Goal: Obtain resource: Obtain resource

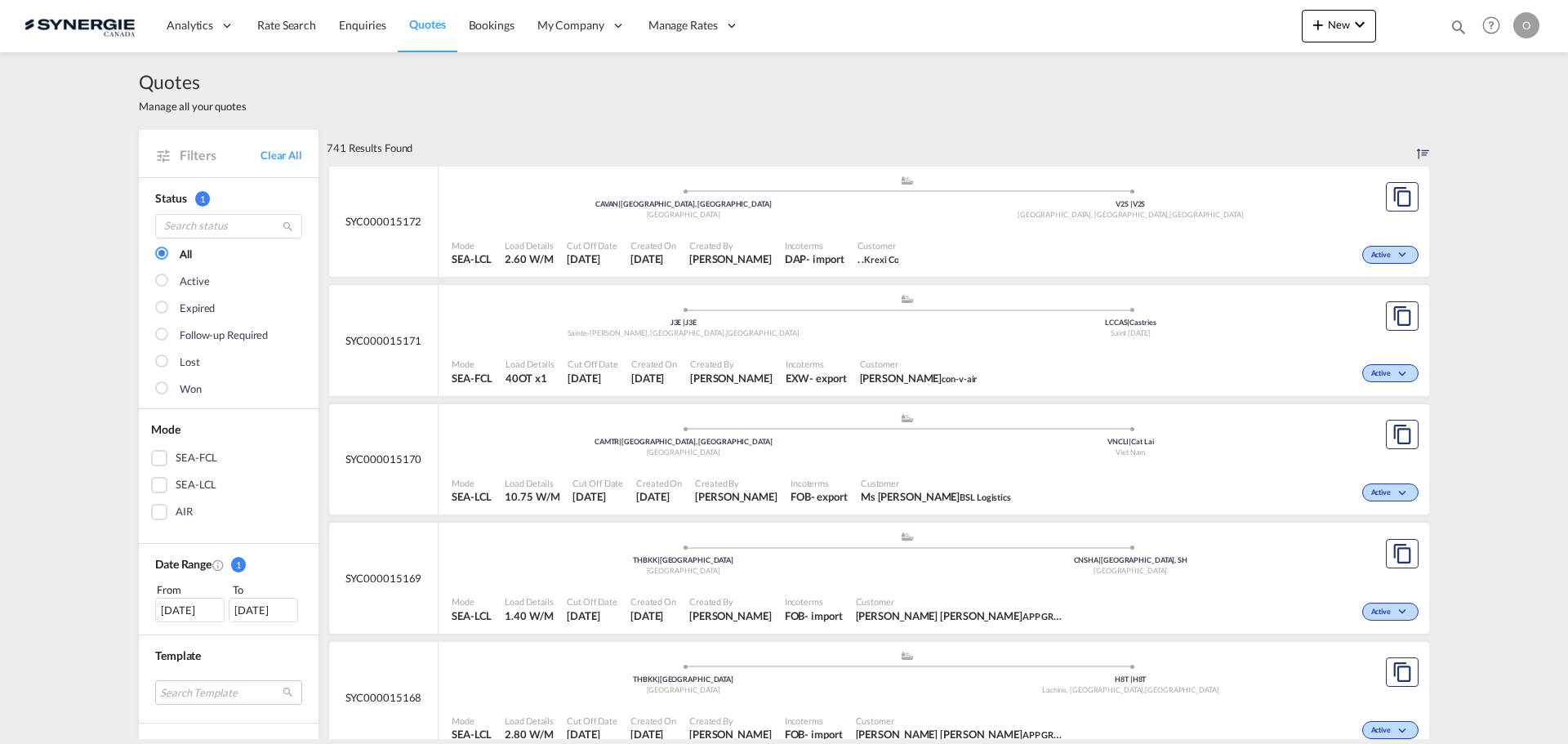
click at [1462, 25] on md-icon "icon-magnify" at bounding box center [1459, 27] width 18 height 18
click at [1206, 34] on select "Bookings Quotes Enquiries" at bounding box center [1198, 26] width 77 height 29
select select "Quotes"
click at [1160, 12] on select "Bookings Quotes Enquiries" at bounding box center [1198, 26] width 77 height 29
paste input "SYC000013675"
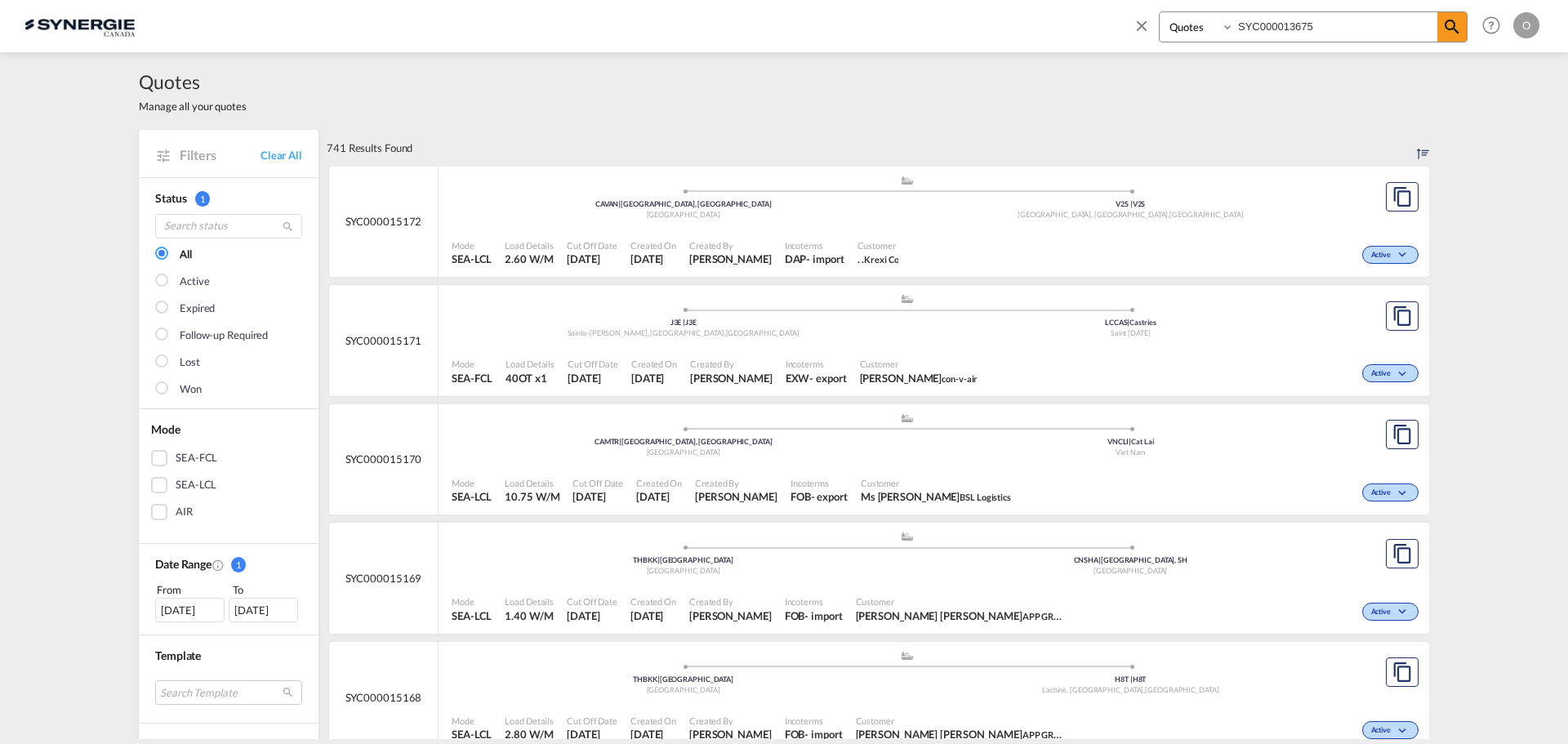
type input "SYC000013675"
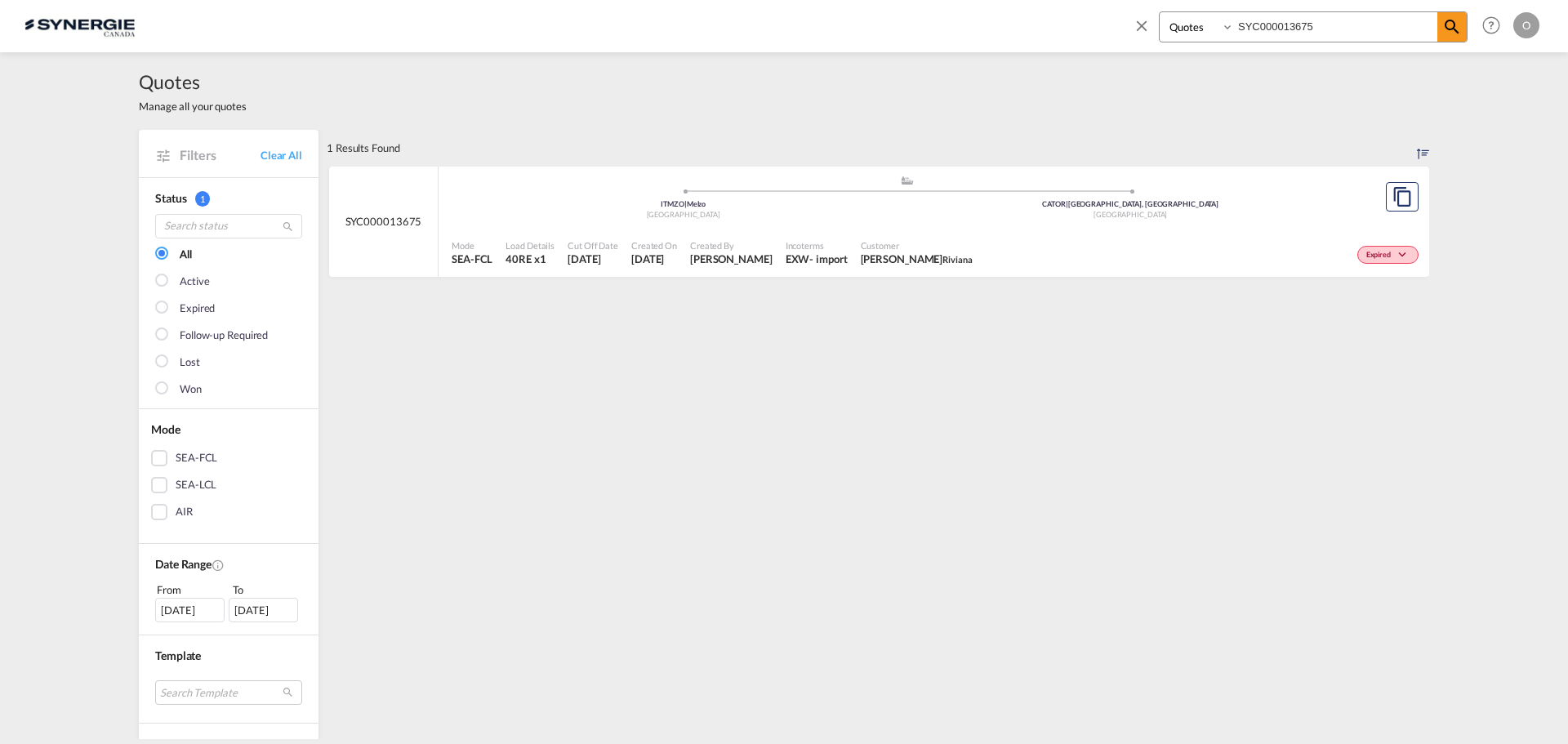
click at [785, 248] on span "Incoterms" at bounding box center [816, 245] width 62 height 12
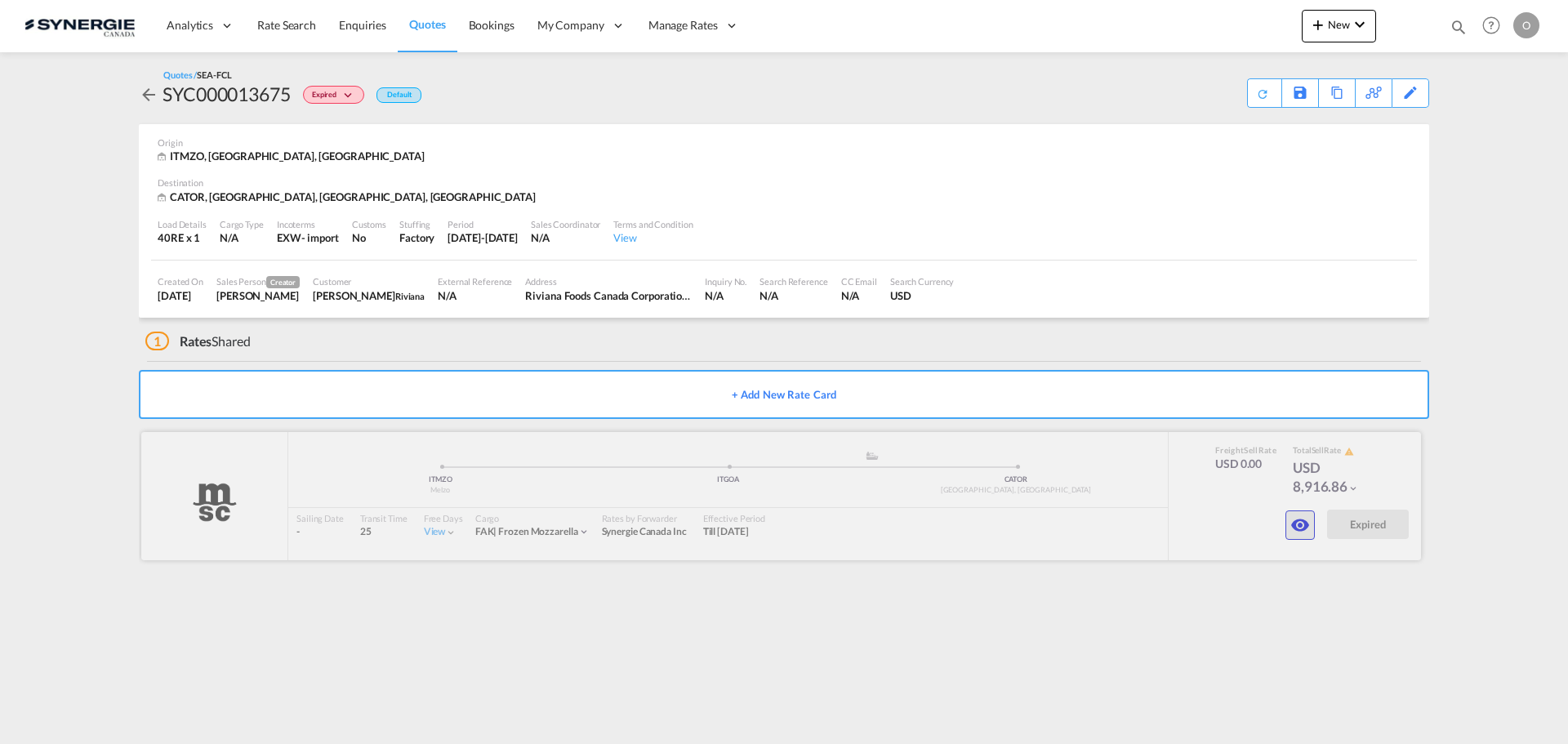
click at [1296, 529] on md-icon "icon-eye" at bounding box center [1300, 525] width 20 height 20
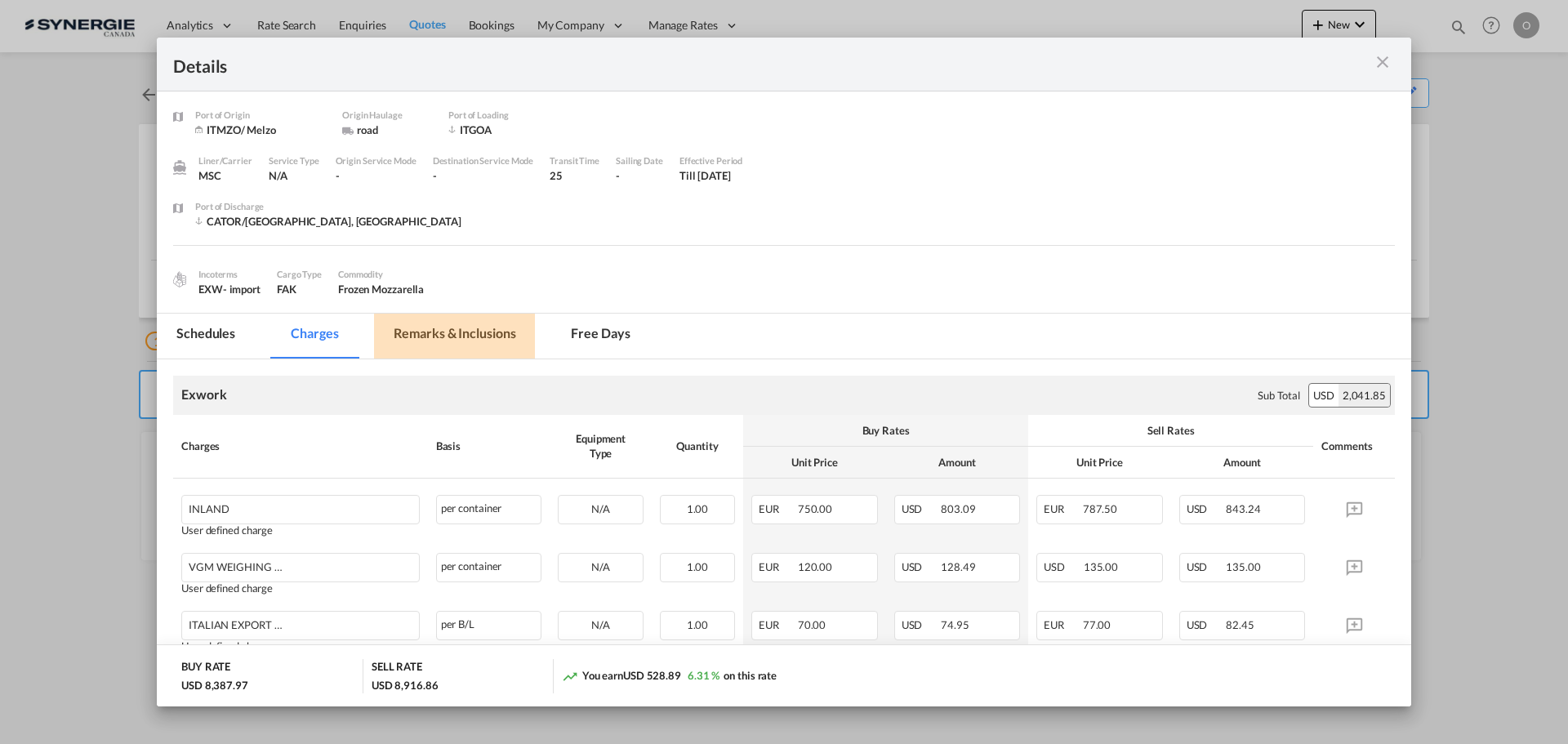
click at [489, 332] on md-tab-item "Remarks & Inclusions" at bounding box center [455, 335] width 161 height 45
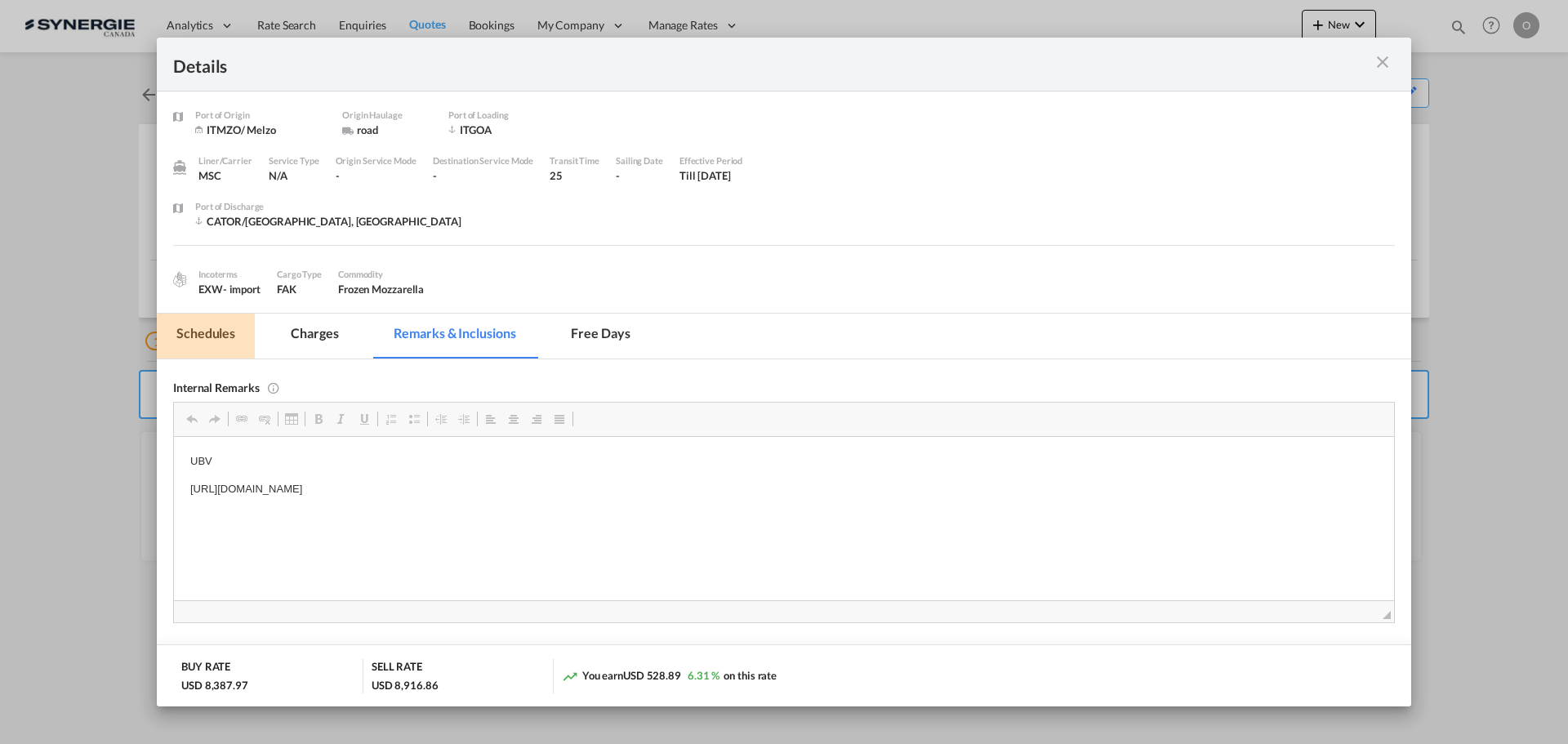
click at [232, 332] on md-tab-item "Schedules" at bounding box center [206, 335] width 98 height 45
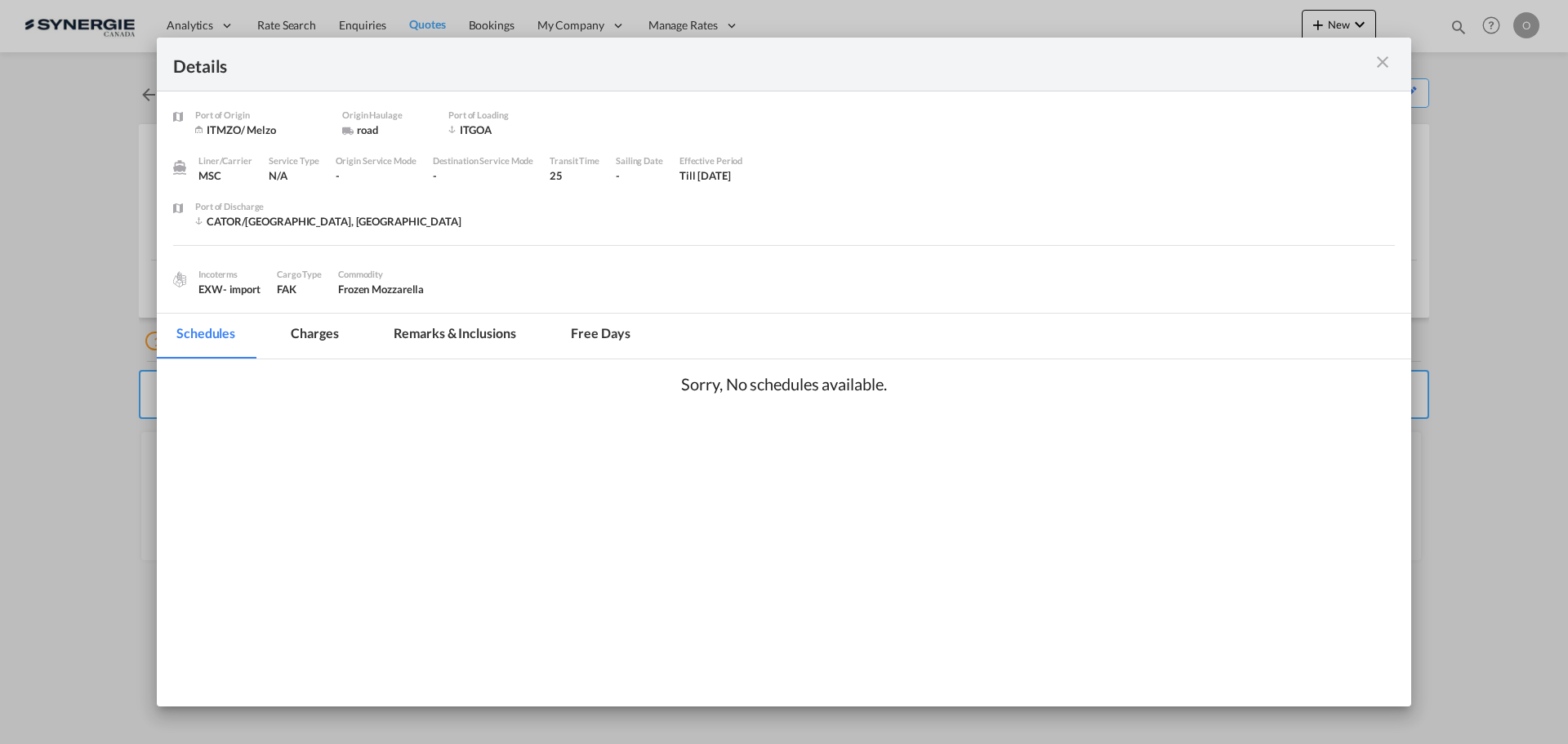
click at [1371, 75] on div "Details" at bounding box center [784, 64] width 1255 height 54
click at [1384, 66] on md-icon "icon-close m-3 fg-AAA8AD cursor" at bounding box center [1383, 62] width 20 height 20
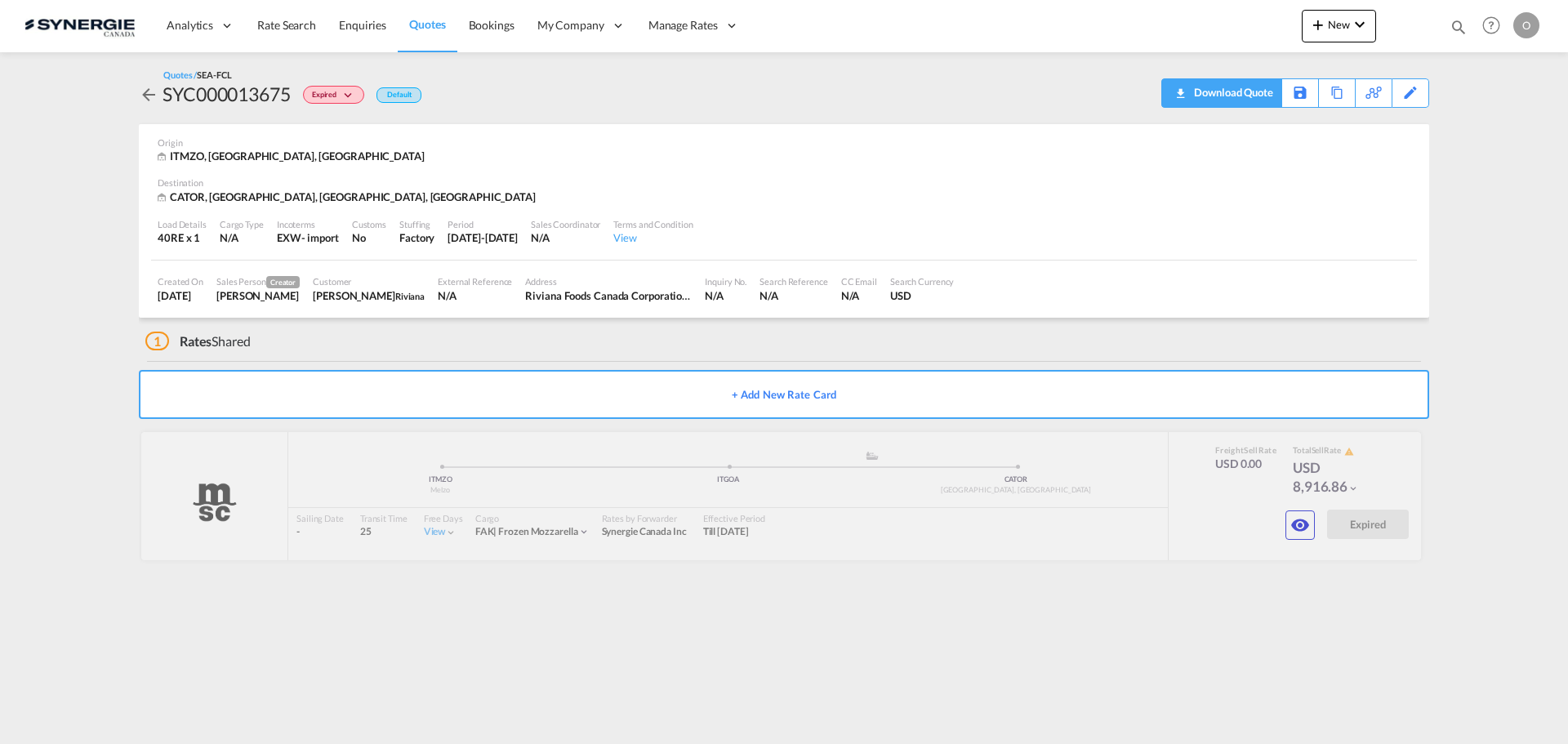
click at [1230, 90] on div "Download Quote" at bounding box center [1231, 92] width 83 height 26
click at [1461, 26] on md-icon "icon-magnify" at bounding box center [1459, 27] width 18 height 18
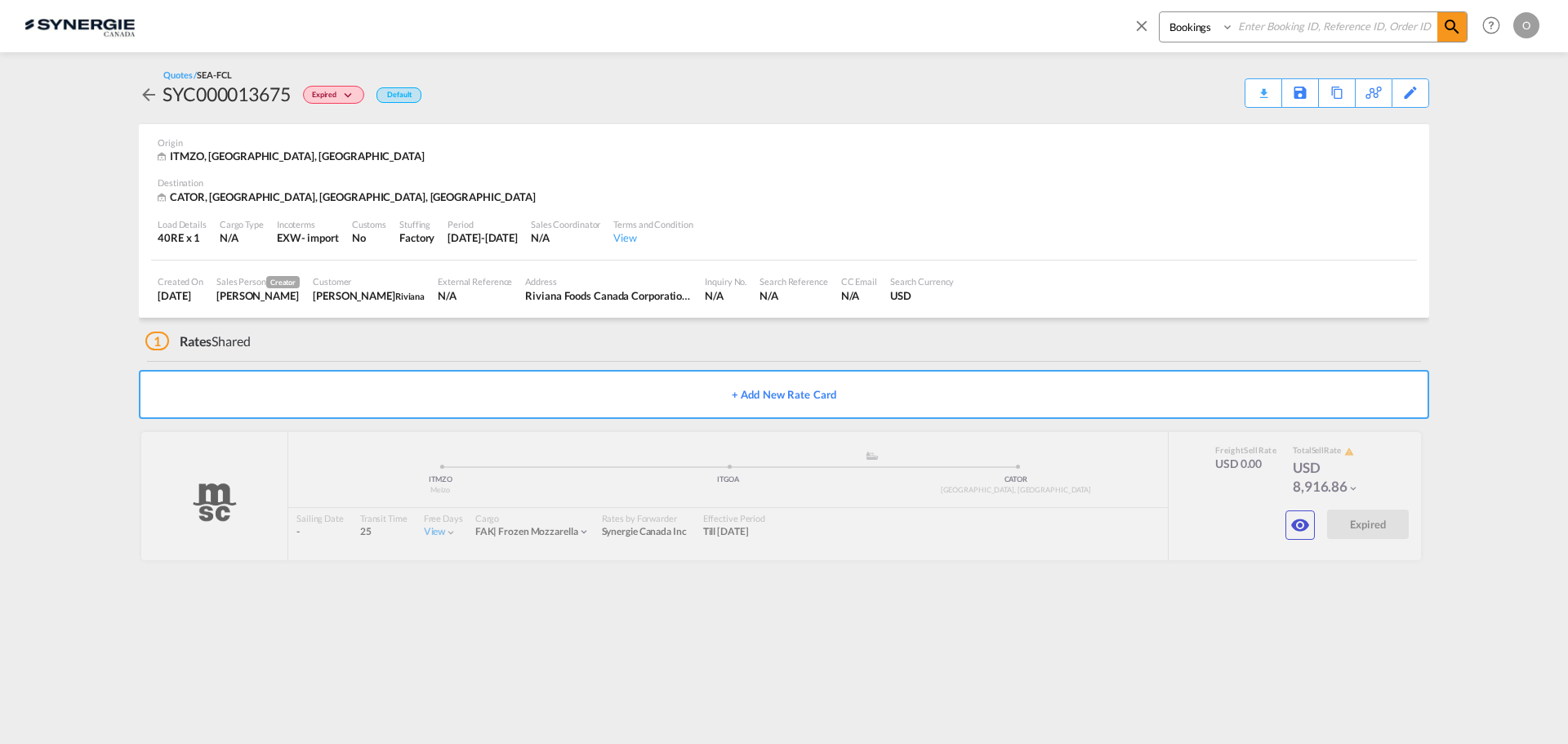
drag, startPoint x: 1202, startPoint y: 27, endPoint x: 1194, endPoint y: 36, distance: 12.0
click at [1202, 27] on select "Bookings Quotes Enquiries" at bounding box center [1198, 26] width 77 height 29
select select "Quotes"
click at [1160, 12] on select "Bookings Quotes Enquiries" at bounding box center [1198, 26] width 77 height 29
click at [1317, 28] on input at bounding box center [1335, 25] width 203 height 28
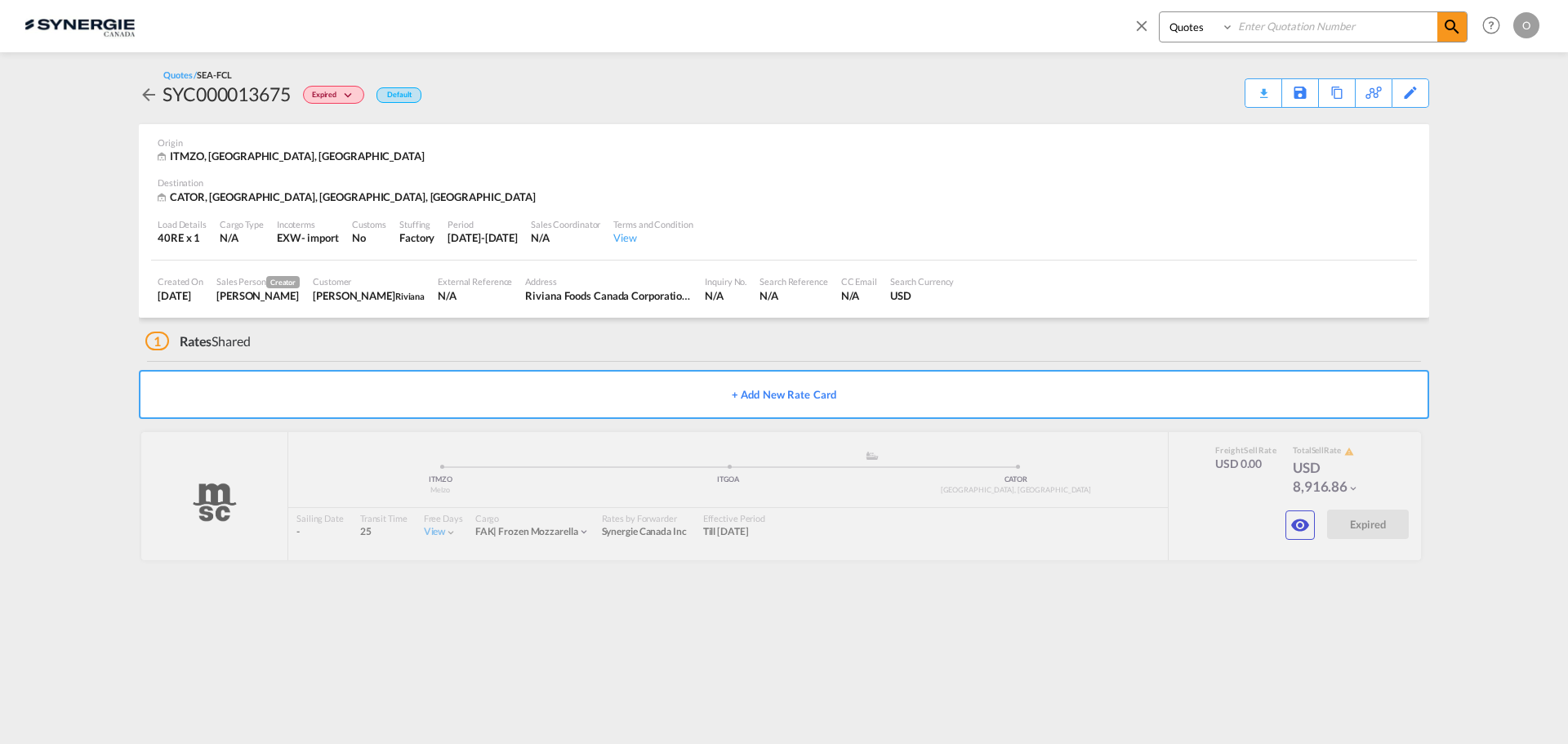
paste input "SYC000014474"
type input "SYC000014474"
click at [1444, 25] on md-icon "icon-magnify" at bounding box center [1452, 27] width 20 height 20
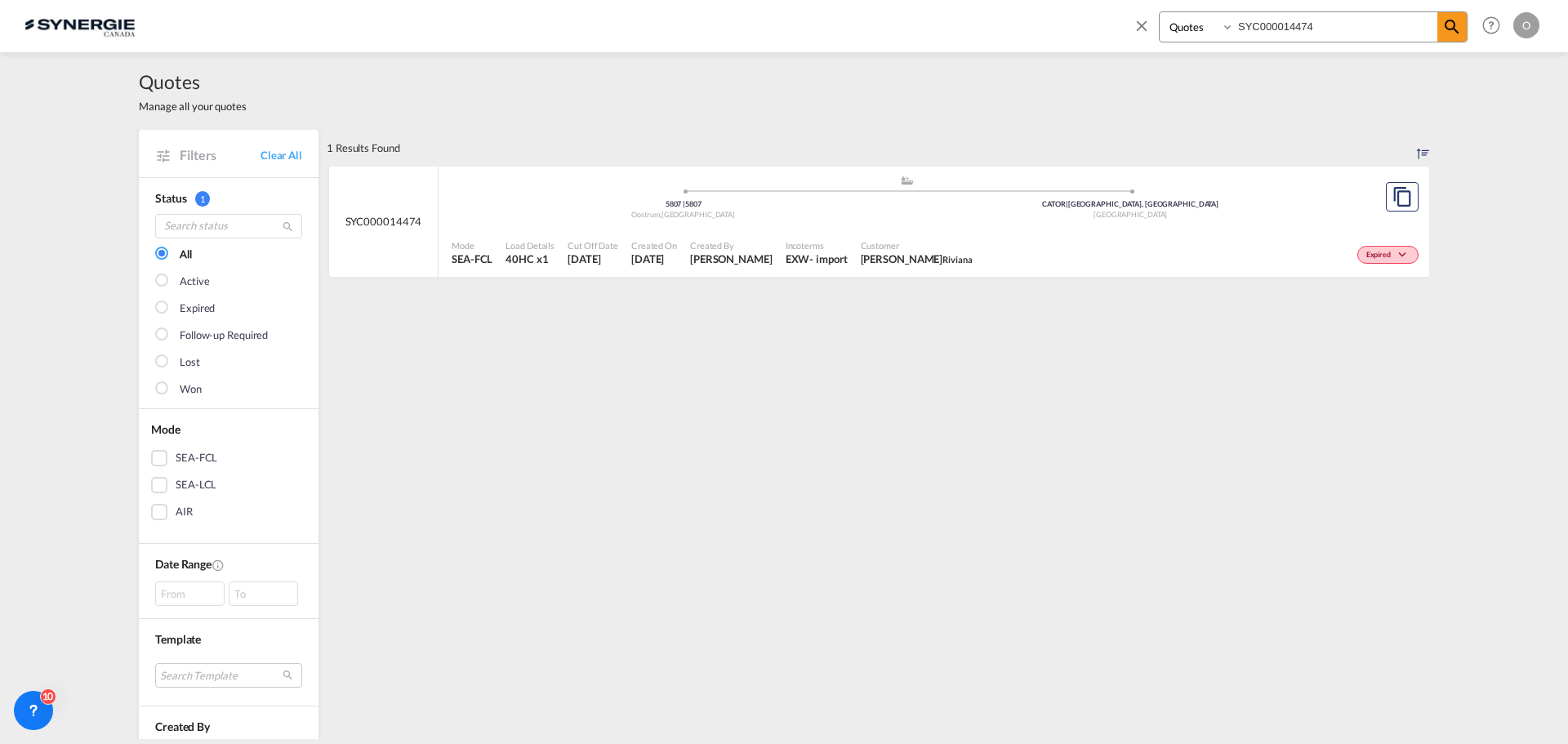
click at [966, 253] on div "Customer Yassine Cherkaoui Riviana" at bounding box center [917, 252] width 125 height 41
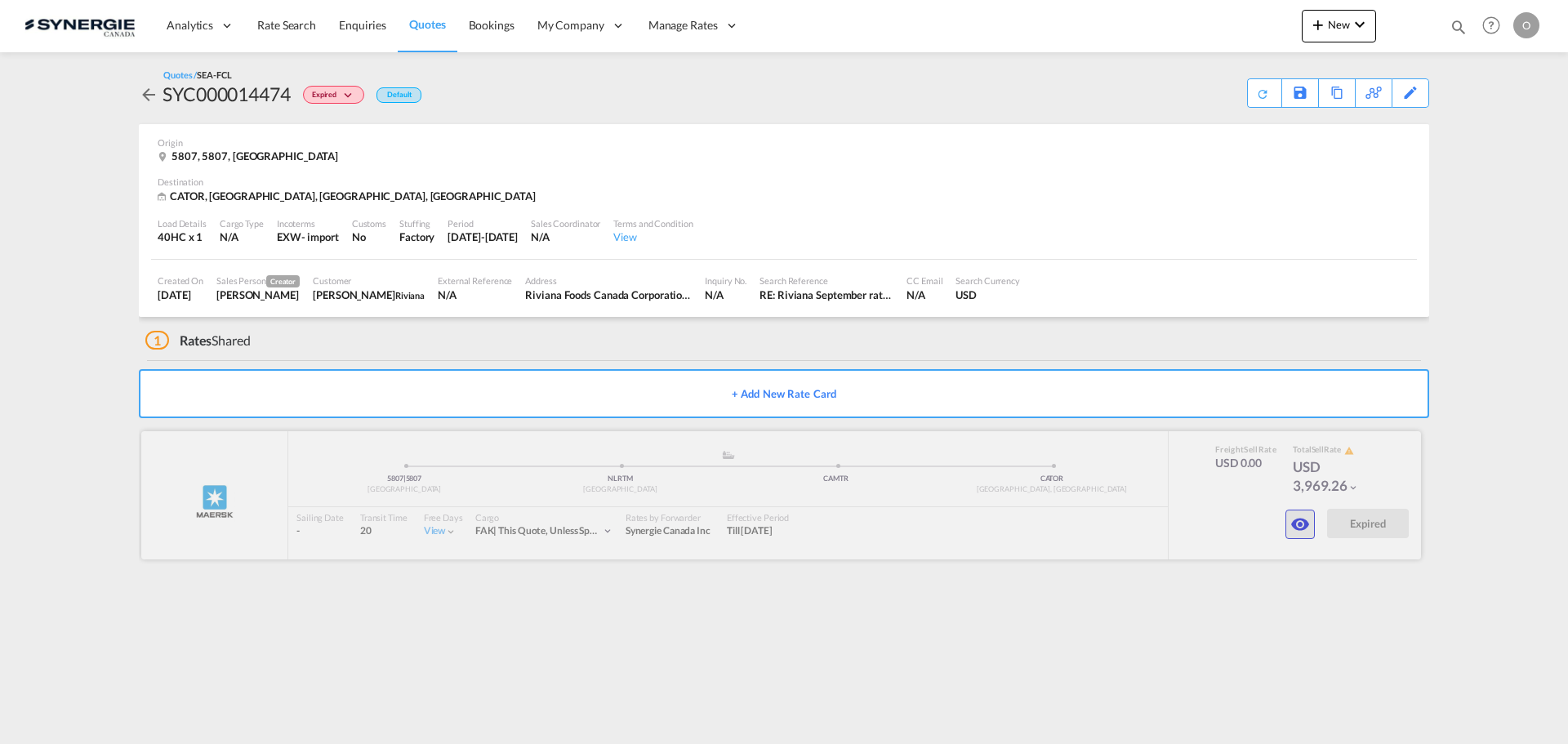
click at [1305, 528] on md-icon "icon-eye" at bounding box center [1300, 525] width 20 height 20
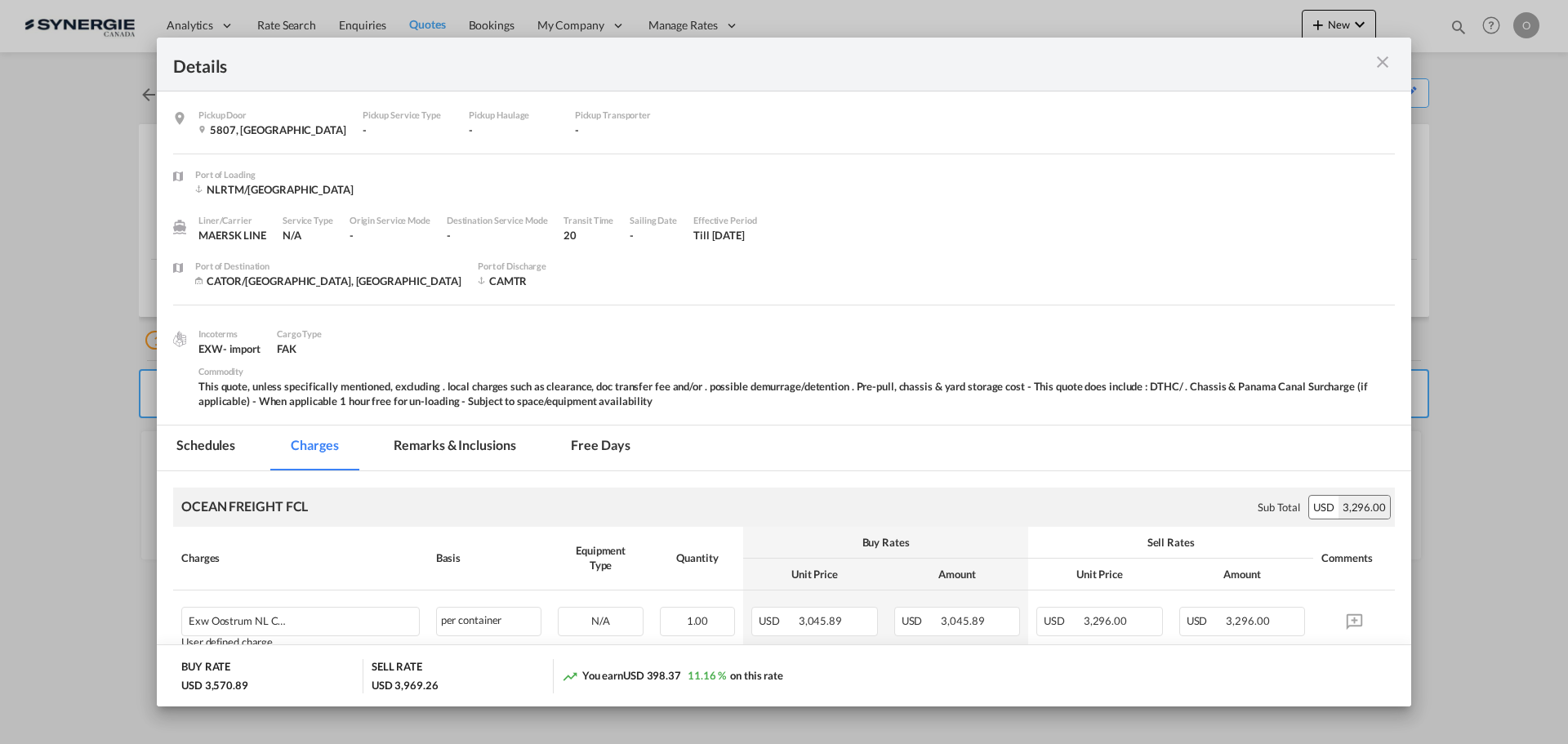
click at [464, 445] on md-tab-item "Remarks & Inclusions" at bounding box center [455, 447] width 161 height 45
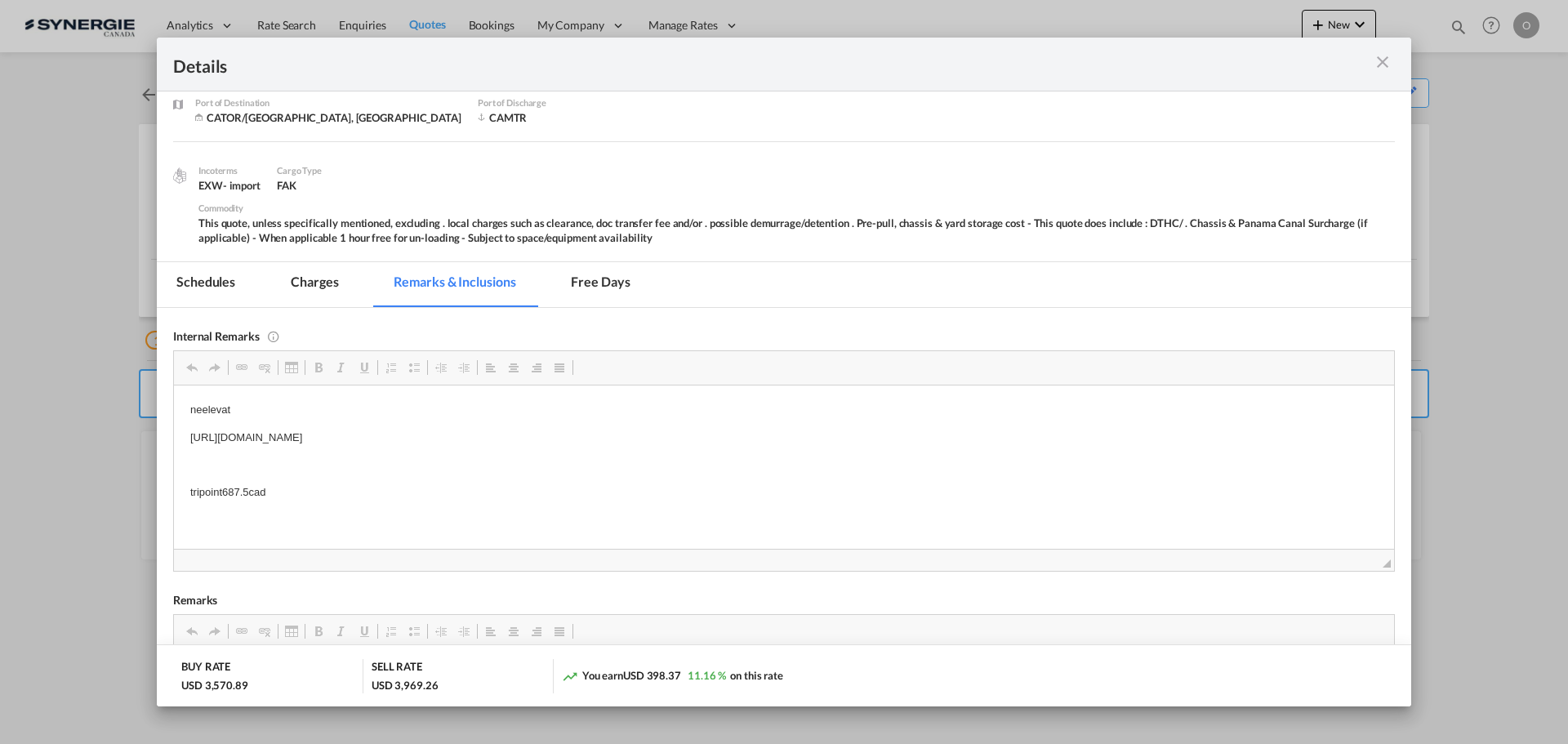
scroll to position [245, 0]
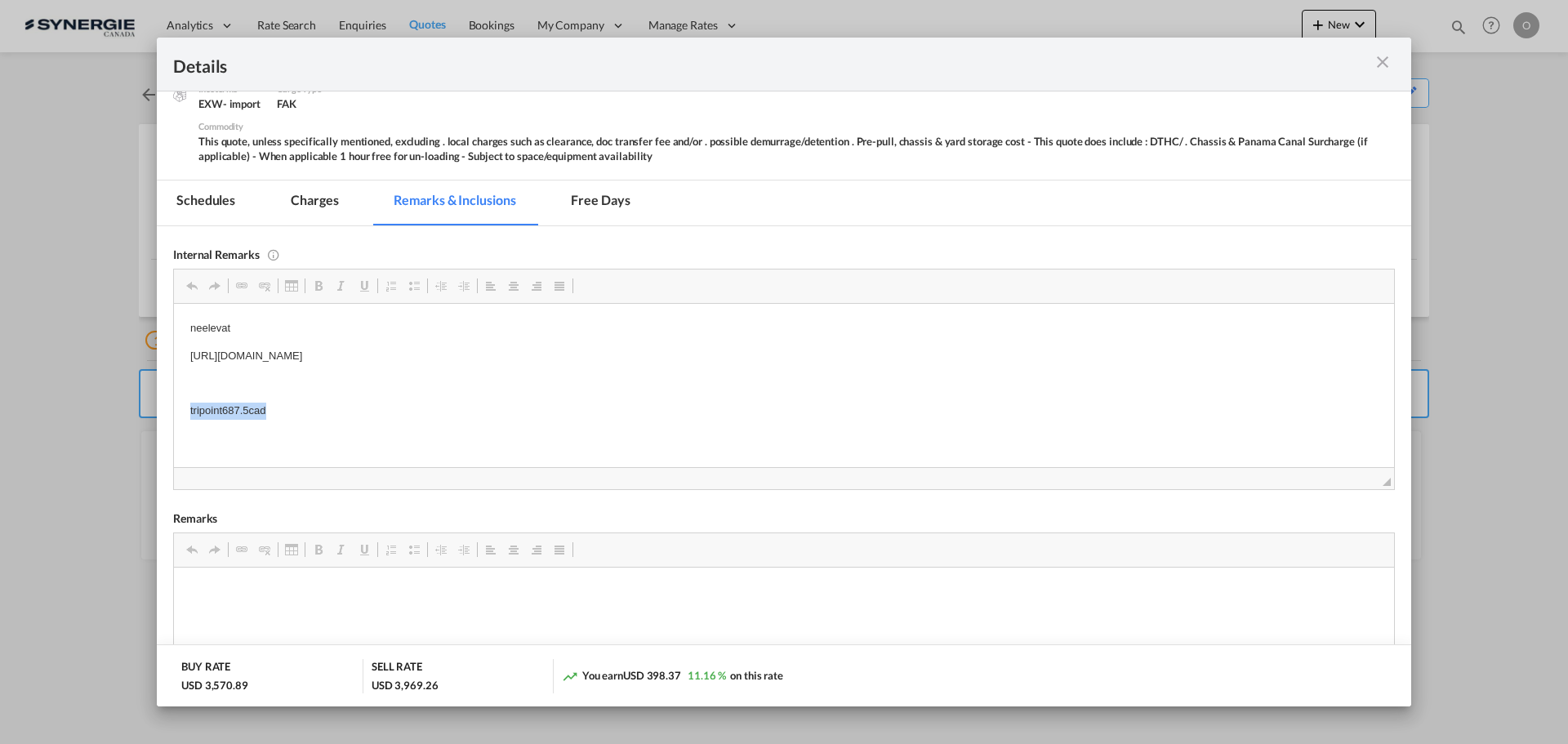
drag, startPoint x: 186, startPoint y: 408, endPoint x: 267, endPoint y: 418, distance: 81.6
click at [1389, 56] on md-icon "icon-close m-3 fg-AAA8AD cursor" at bounding box center [1383, 62] width 20 height 20
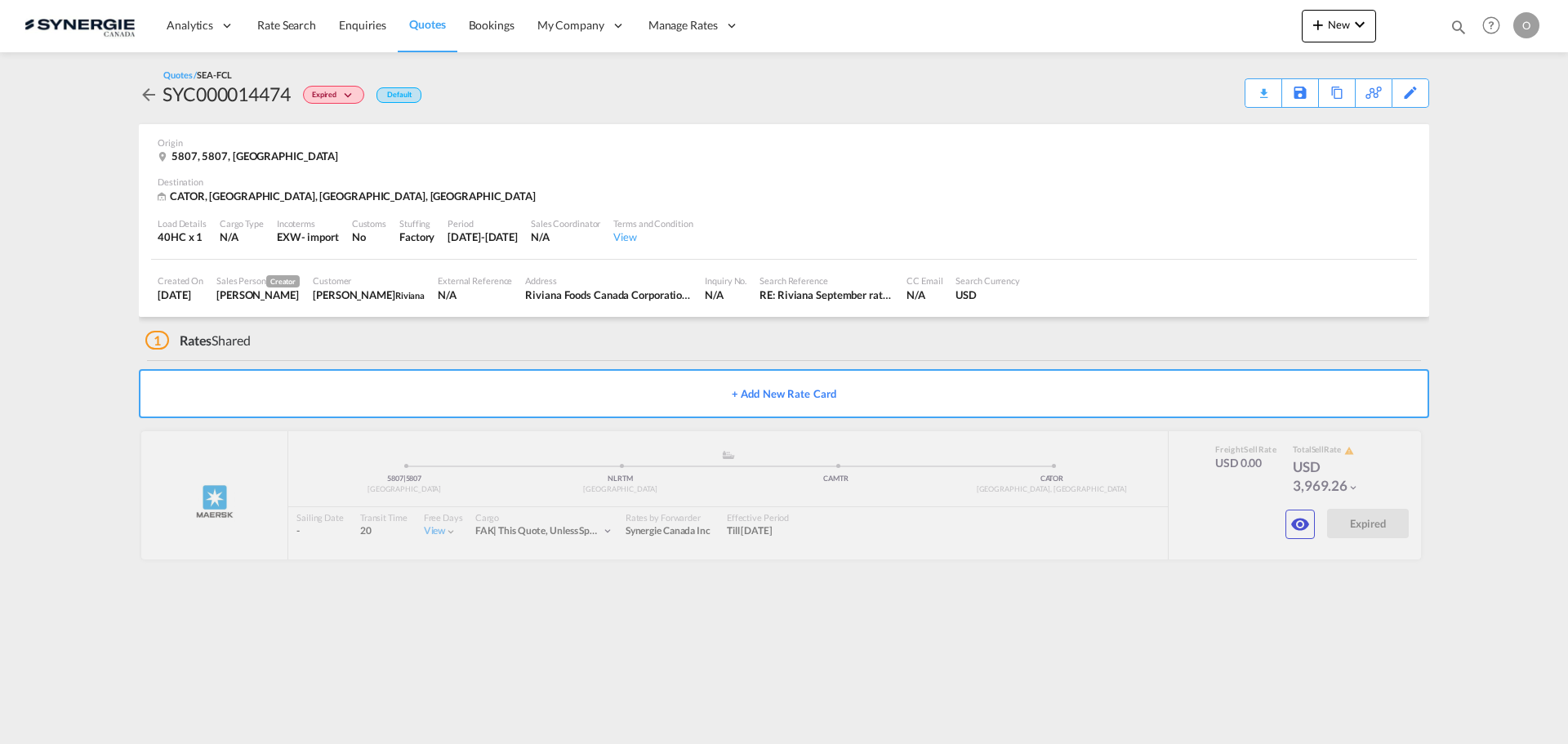
scroll to position [26, 0]
click at [1230, 87] on div "Download Quote" at bounding box center [1231, 92] width 83 height 26
